Goal: Task Accomplishment & Management: Complete application form

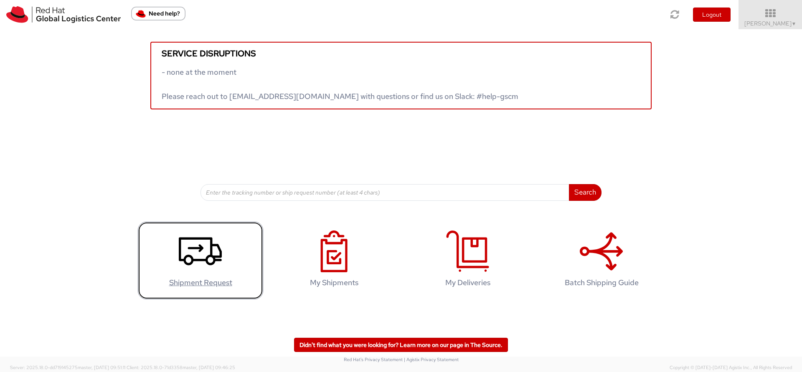
click at [188, 260] on icon at bounding box center [200, 252] width 43 height 42
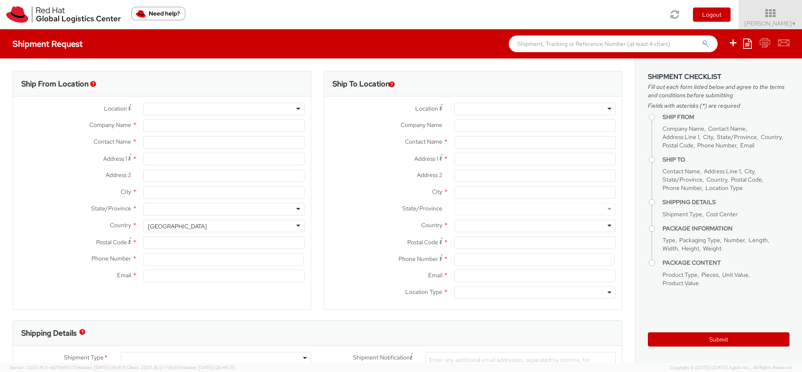
select select "857"
select select
type input "Red Hat, Inc."
type input "[PERSON_NAME]"
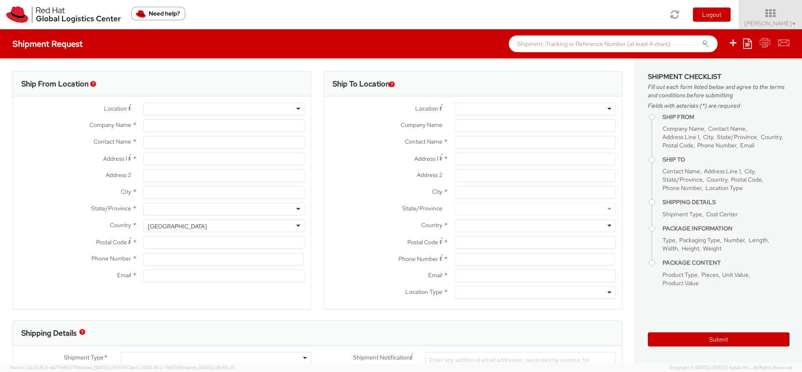
type input "[STREET_ADDRESS]"
type input "RALEIGH"
type input "27601"
type input "19197544240"
type input "[EMAIL_ADDRESS][DOMAIN_NAME]"
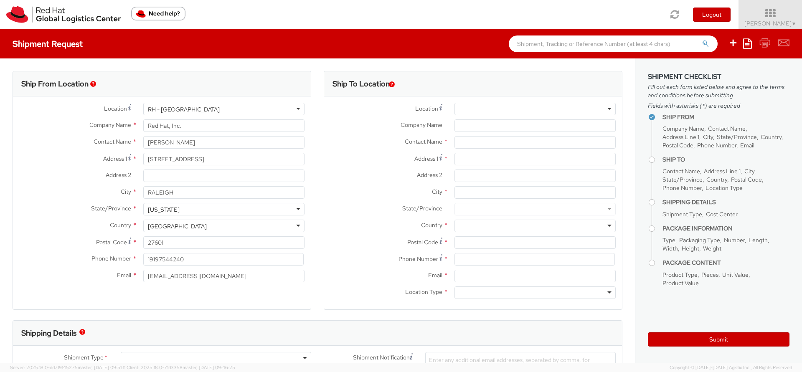
click at [163, 134] on div "Company Name * Red Hat, Inc." at bounding box center [162, 127] width 298 height 17
click at [158, 145] on input "[PERSON_NAME]" at bounding box center [223, 142] width 161 height 13
click at [329, 170] on label "Address 2 *" at bounding box center [386, 175] width 124 height 11
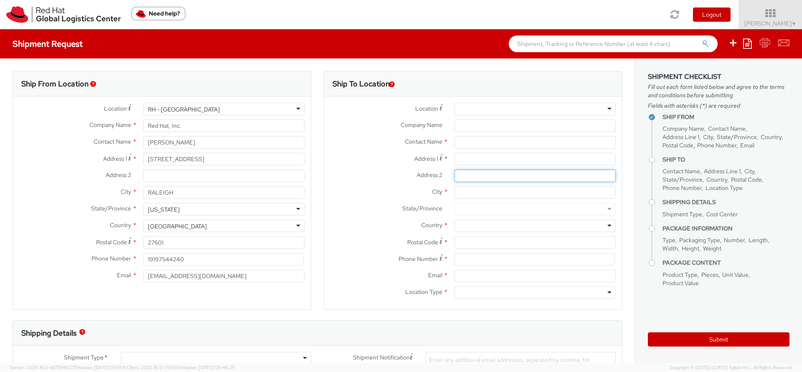
click at [454, 170] on input "Address 2 *" at bounding box center [534, 176] width 161 height 13
click at [441, 56] on div "Shipment Request Save as template Create from template" at bounding box center [401, 43] width 802 height 29
